Goal: Navigation & Orientation: Find specific page/section

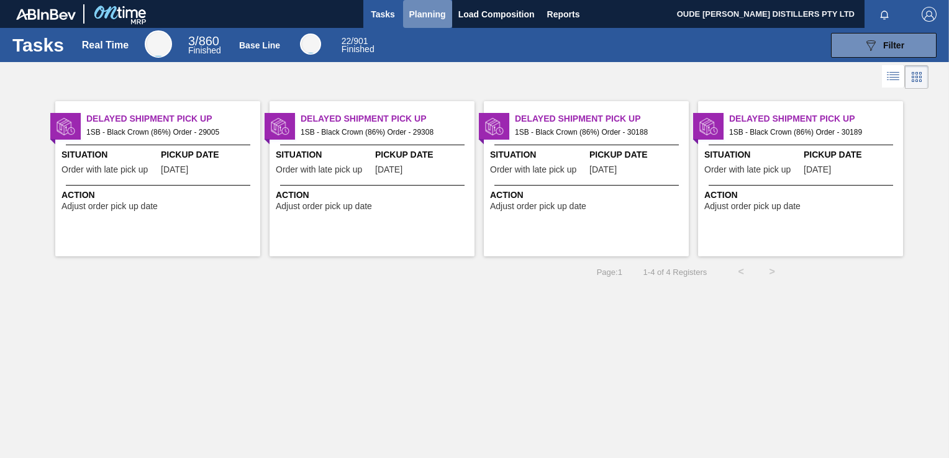
click at [428, 21] on span "Planning" at bounding box center [427, 14] width 37 height 15
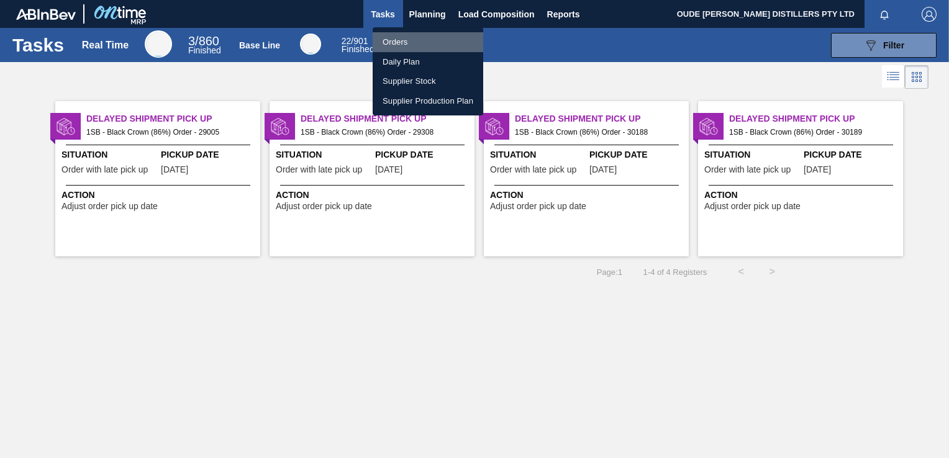
click at [415, 41] on li "Orders" at bounding box center [428, 42] width 111 height 20
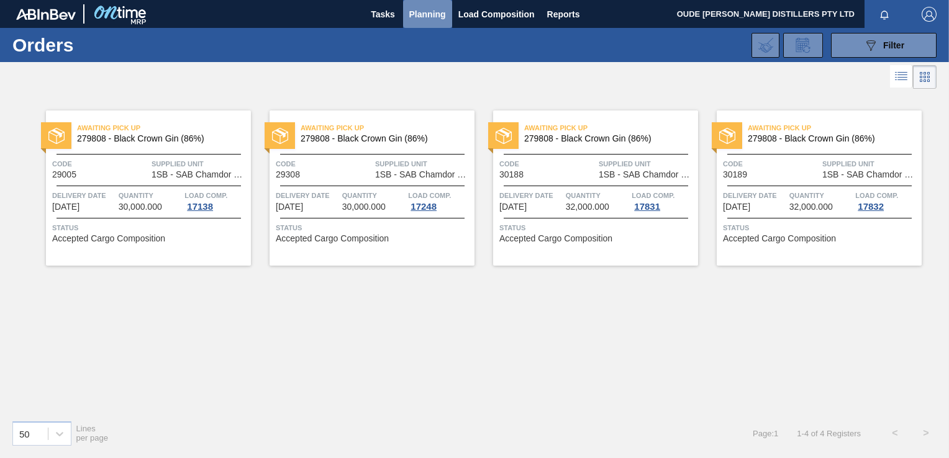
click at [434, 10] on span "Planning" at bounding box center [427, 14] width 37 height 15
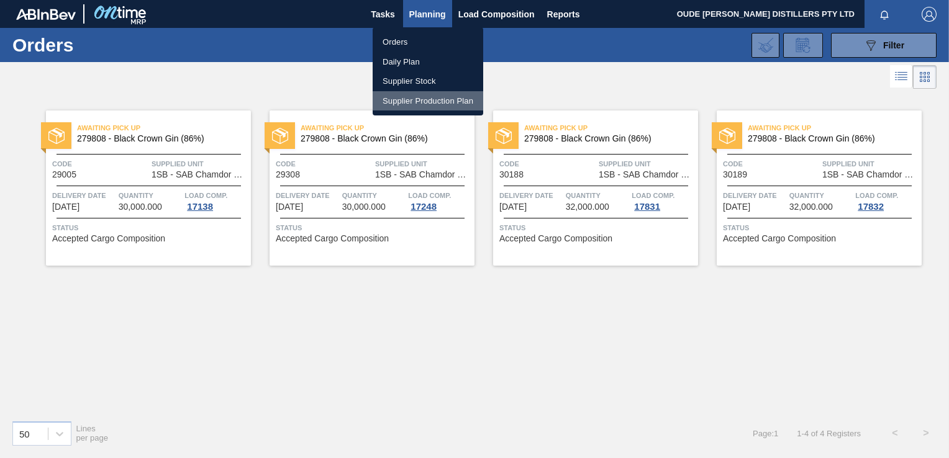
click at [410, 98] on li "Supplier Production Plan" at bounding box center [428, 101] width 111 height 20
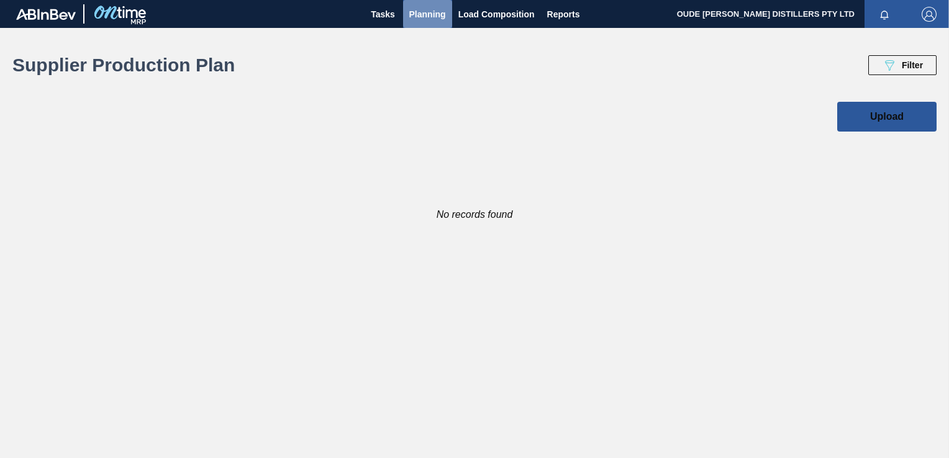
click at [422, 16] on span "Planning" at bounding box center [427, 14] width 37 height 15
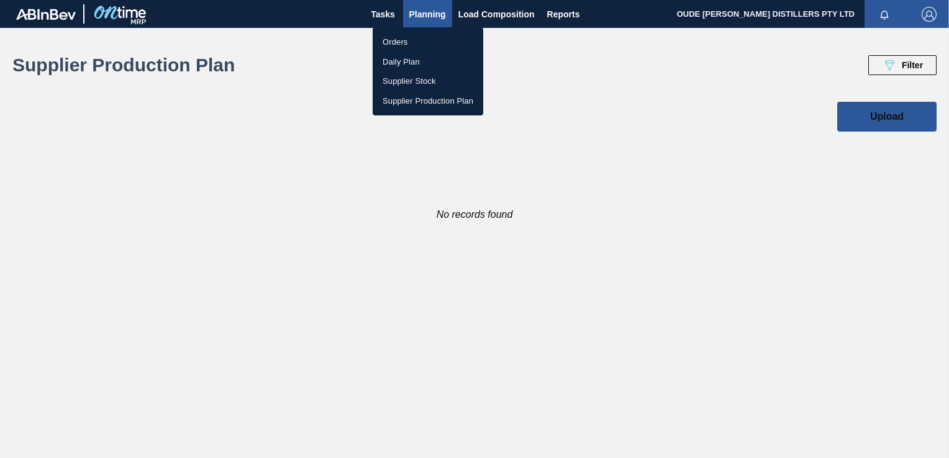
click at [395, 14] on div at bounding box center [474, 229] width 949 height 458
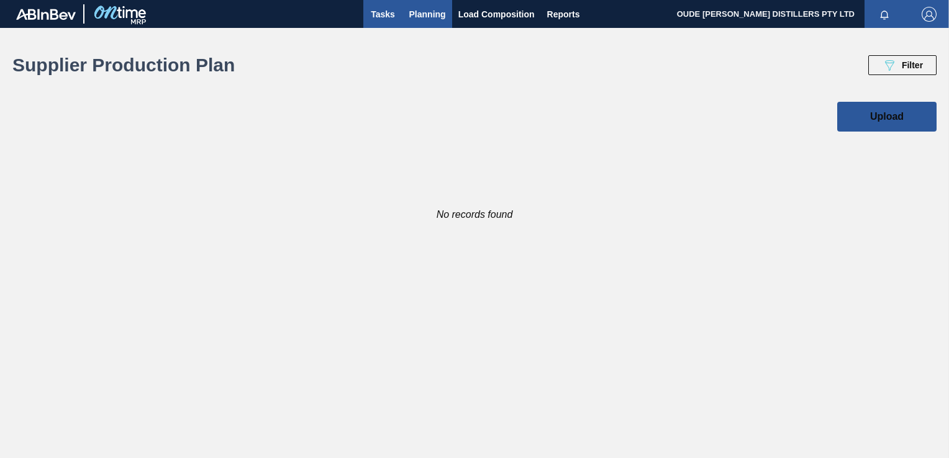
click at [377, 16] on span "Tasks" at bounding box center [382, 14] width 27 height 15
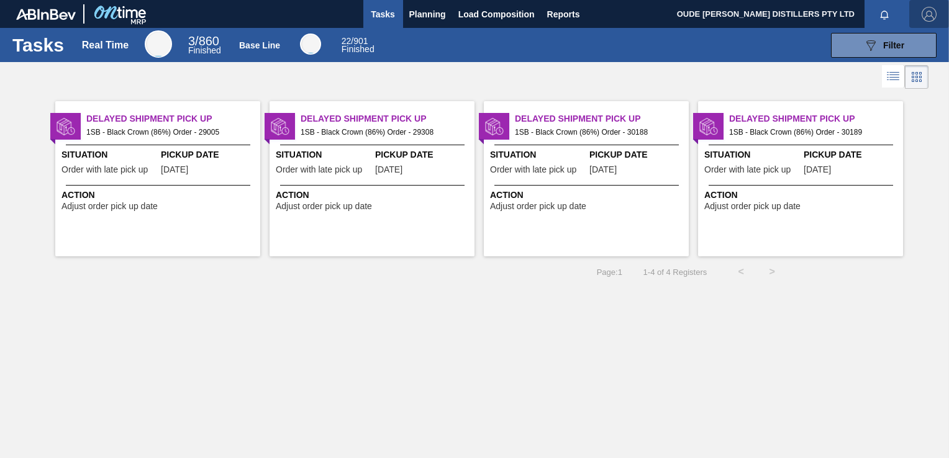
click at [926, 11] on img "button" at bounding box center [928, 14] width 15 height 15
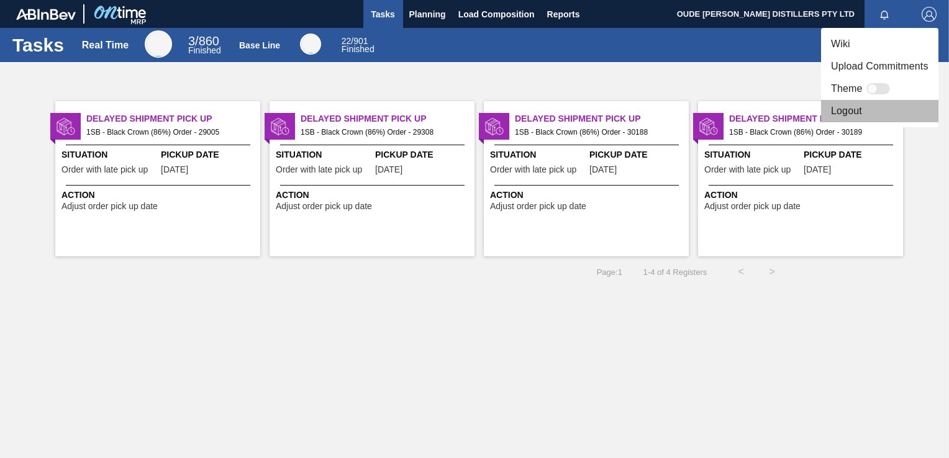
click at [857, 111] on li "Logout" at bounding box center [879, 111] width 117 height 22
